Goal: Information Seeking & Learning: Learn about a topic

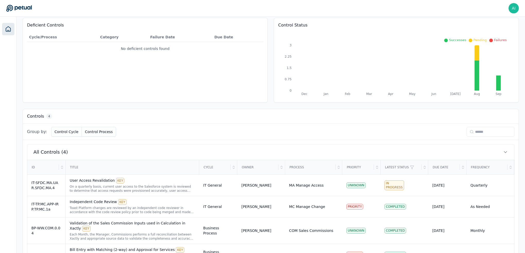
scroll to position [68, 0]
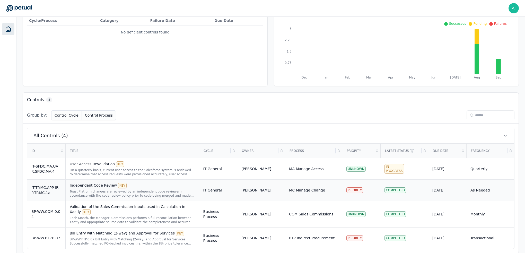
click at [38, 188] on div "IT-TP.MC.APP-IRP.TP.MC.1a" at bounding box center [46, 190] width 30 height 10
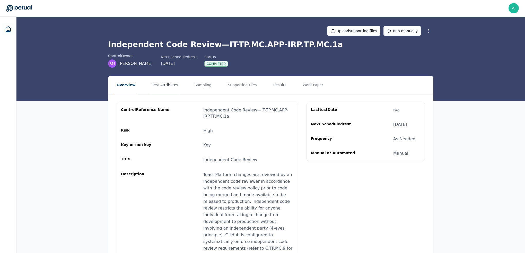
click at [164, 85] on button "Test Attributes" at bounding box center [165, 85] width 30 height 18
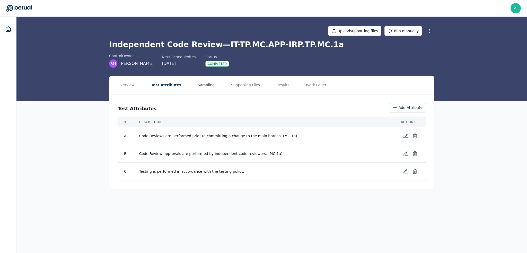
click at [196, 84] on button "Sampling" at bounding box center [206, 85] width 21 height 18
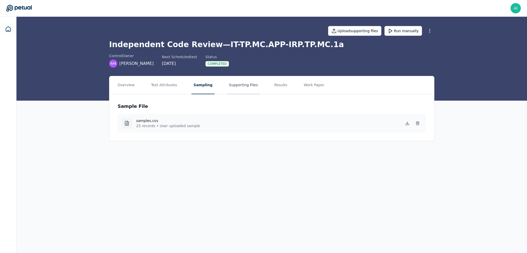
click at [227, 85] on button "Supporting Files" at bounding box center [243, 85] width 33 height 18
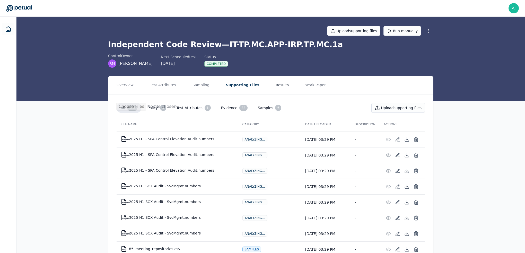
click at [274, 84] on button "Results" at bounding box center [282, 85] width 17 height 18
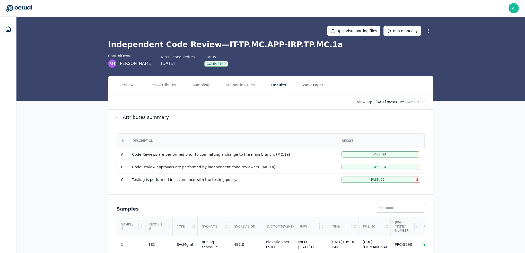
click at [301, 83] on button "Work Paper" at bounding box center [313, 85] width 25 height 18
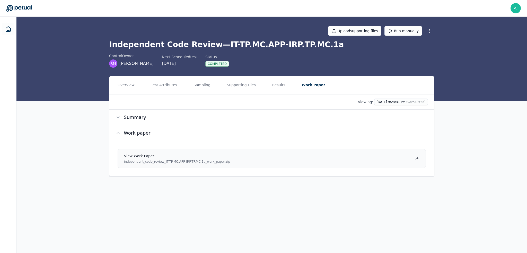
click at [417, 158] on icon at bounding box center [417, 159] width 4 height 4
